Goal: Information Seeking & Learning: Learn about a topic

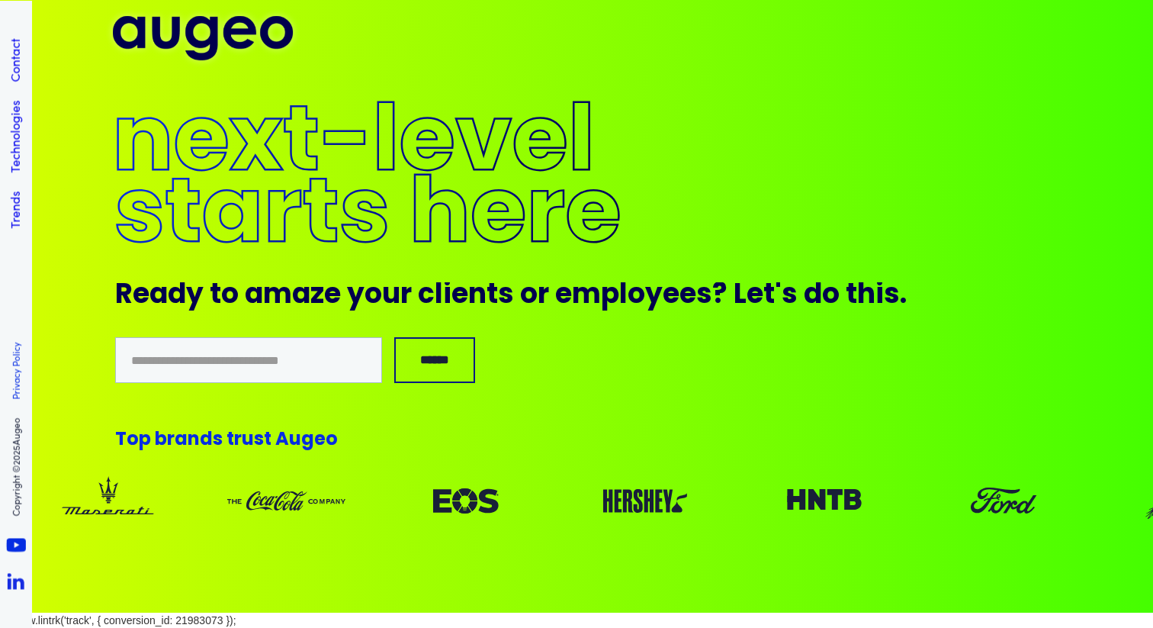
scroll to position [2872, 0]
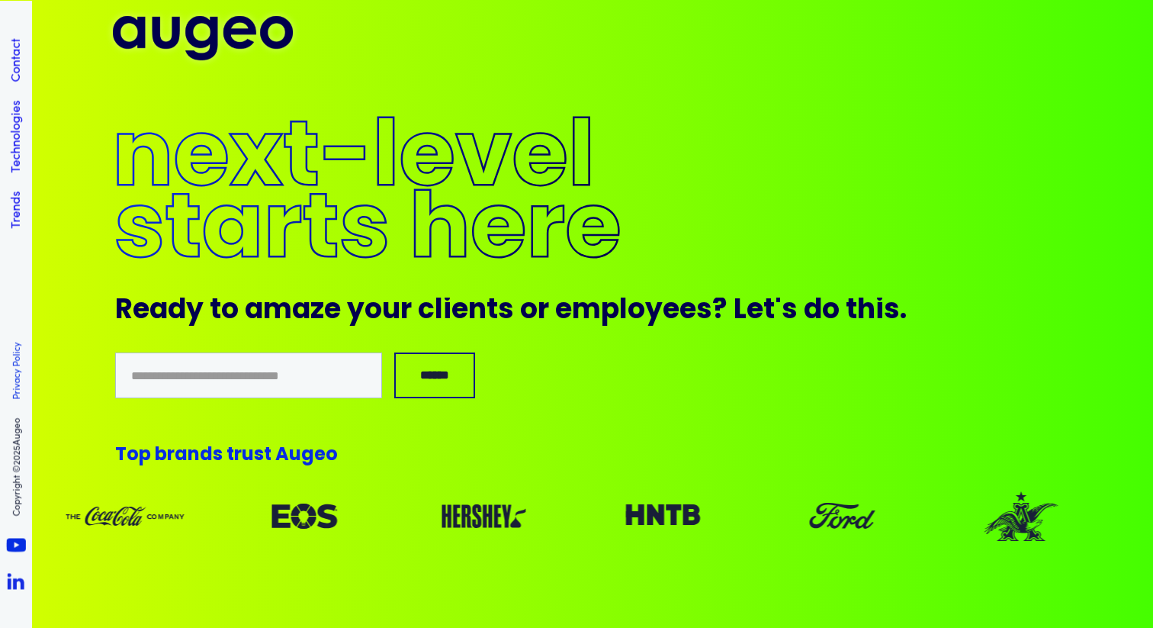
scroll to position [10445, 0]
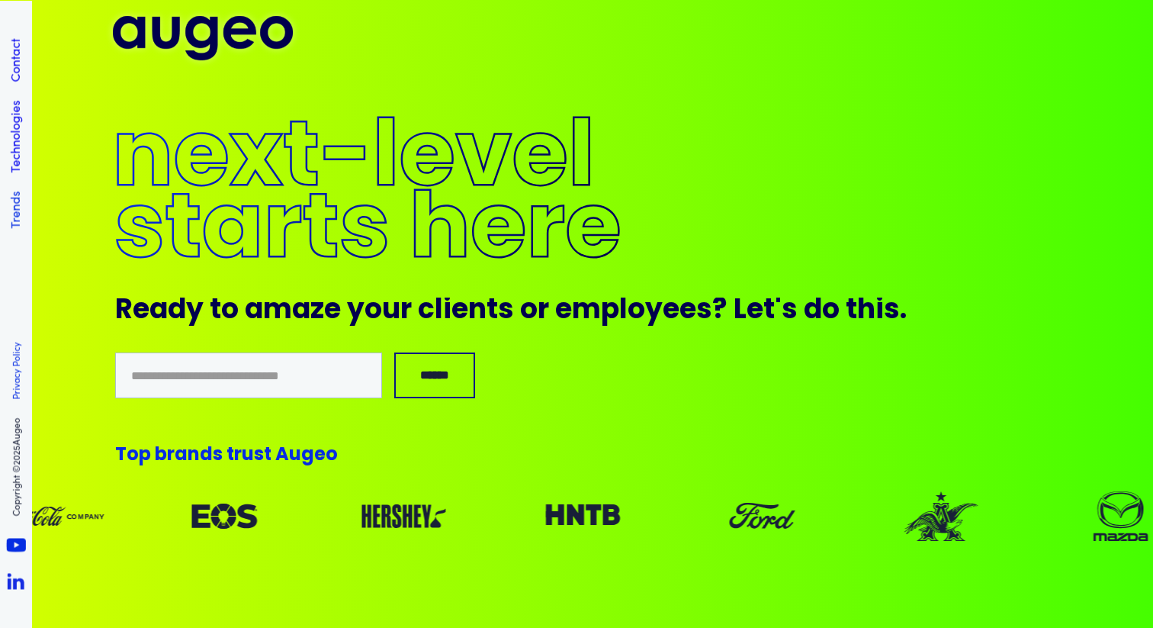
click at [13, 202] on link "Trends" at bounding box center [14, 209] width 17 height 37
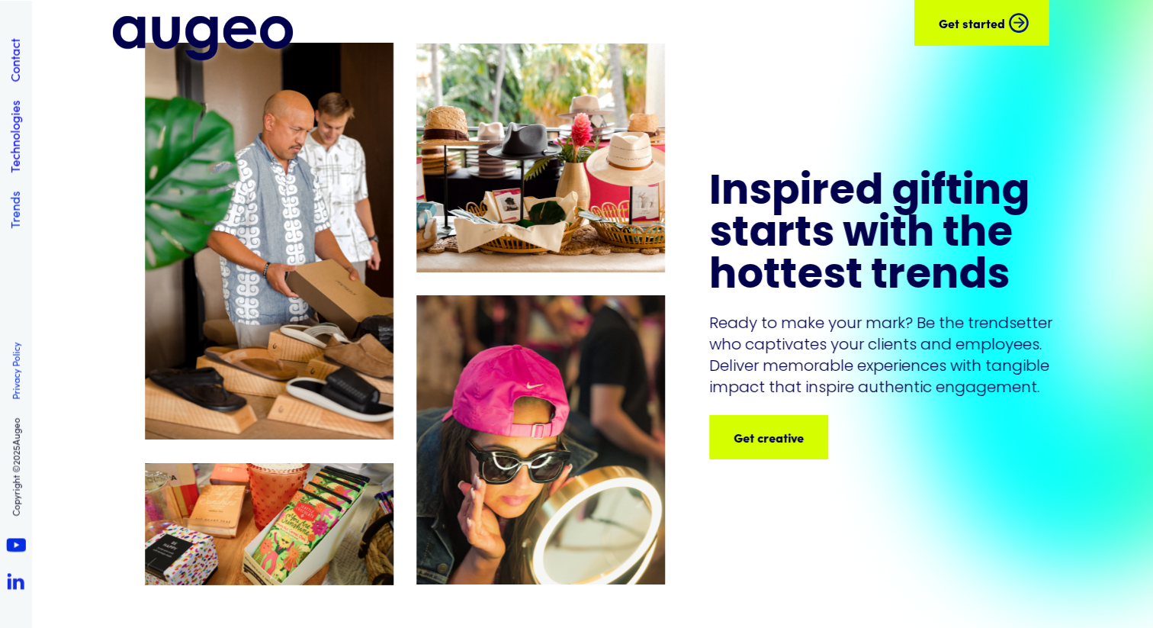
scroll to position [2595, 0]
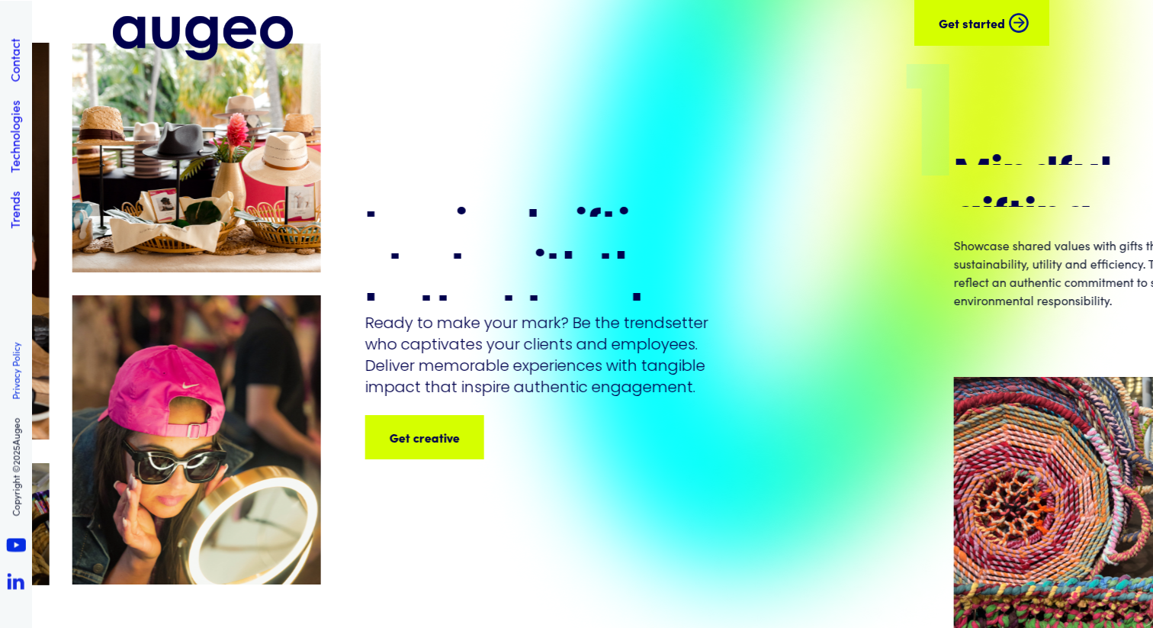
scroll to position [2872, 0]
